Goal: Find specific page/section: Find specific page/section

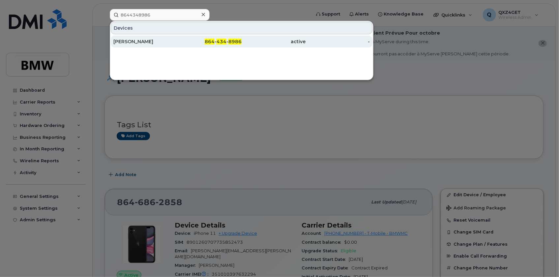
type input "8644348986"
click at [148, 41] on div "Chris Brown" at bounding box center [145, 41] width 64 height 7
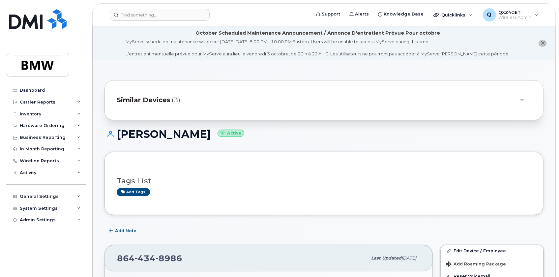
click at [150, 102] on span "Similar Devices" at bounding box center [144, 100] width 54 height 10
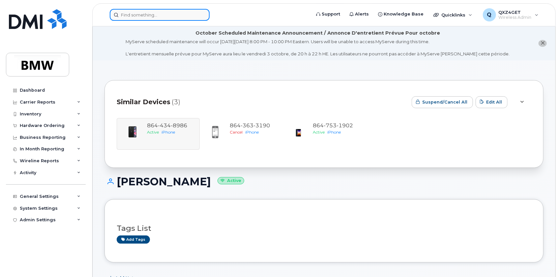
click at [141, 14] on input at bounding box center [160, 15] width 100 height 12
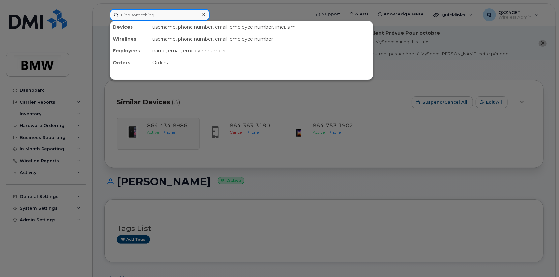
paste input "8647762466"
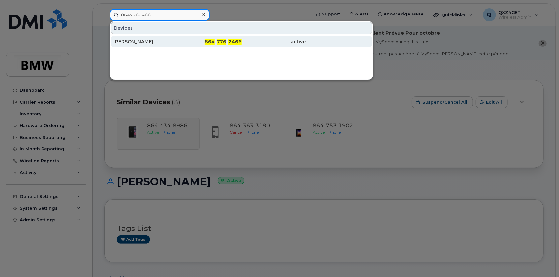
type input "8647762466"
click at [126, 41] on div "[PERSON_NAME]" at bounding box center [145, 41] width 64 height 7
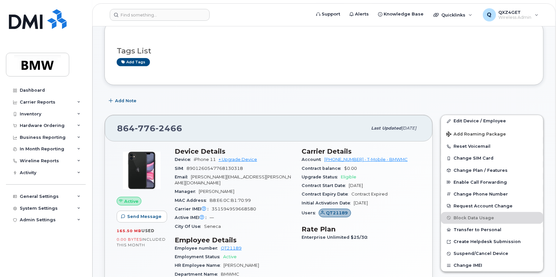
scroll to position [119, 0]
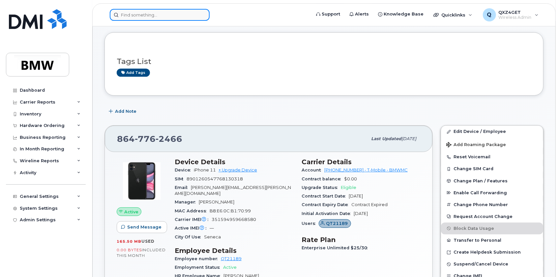
click at [156, 15] on input at bounding box center [160, 15] width 100 height 12
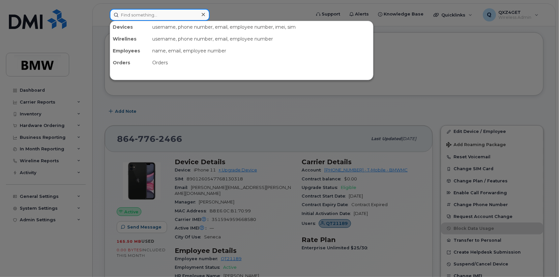
paste input "8648479312"
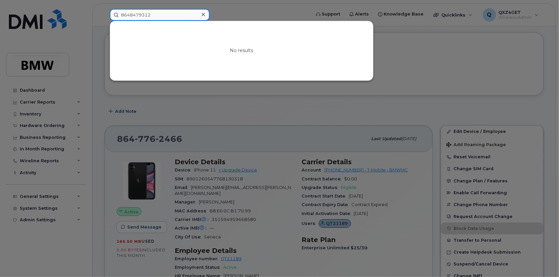
drag, startPoint x: 152, startPoint y: 15, endPoint x: 115, endPoint y: 15, distance: 36.9
click at [115, 15] on input "8648479312" at bounding box center [160, 15] width 100 height 12
drag, startPoint x: 158, startPoint y: 14, endPoint x: 119, endPoint y: 17, distance: 39.3
click at [122, 19] on input "8648979312" at bounding box center [160, 15] width 100 height 12
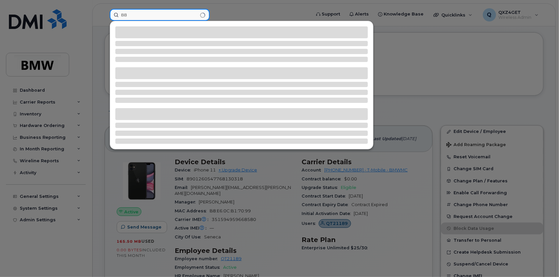
type input "8"
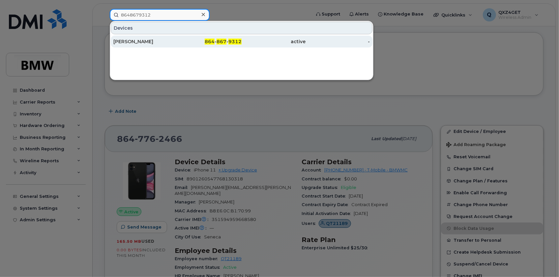
type input "8648679312"
click at [134, 41] on div "Kayvonda Green" at bounding box center [145, 41] width 64 height 7
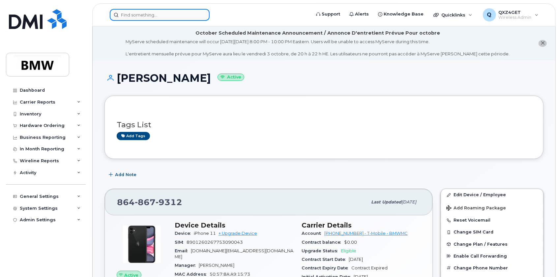
click at [151, 13] on input at bounding box center [160, 15] width 100 height 12
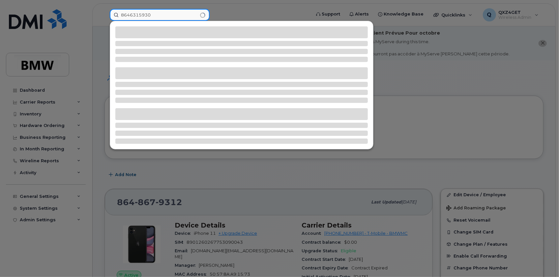
type input "8646315930"
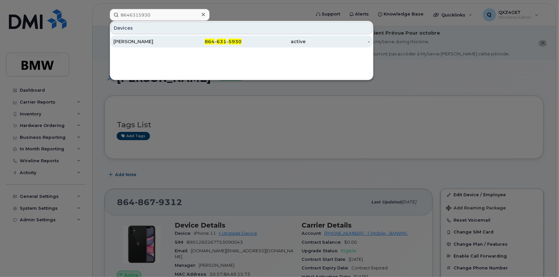
click at [146, 40] on div "[PERSON_NAME]" at bounding box center [145, 41] width 64 height 7
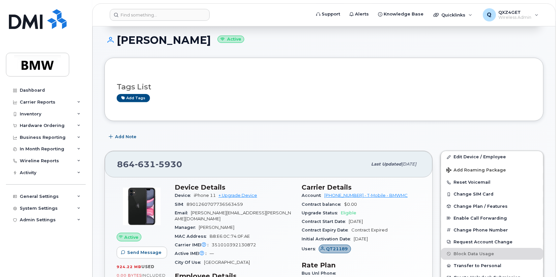
scroll to position [83, 0]
